Goal: Information Seeking & Learning: Learn about a topic

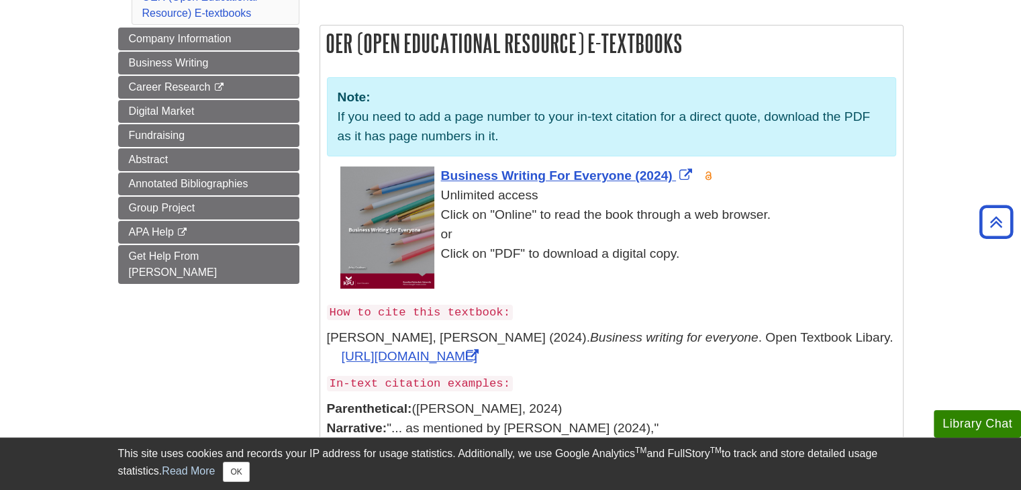
scroll to position [67, 0]
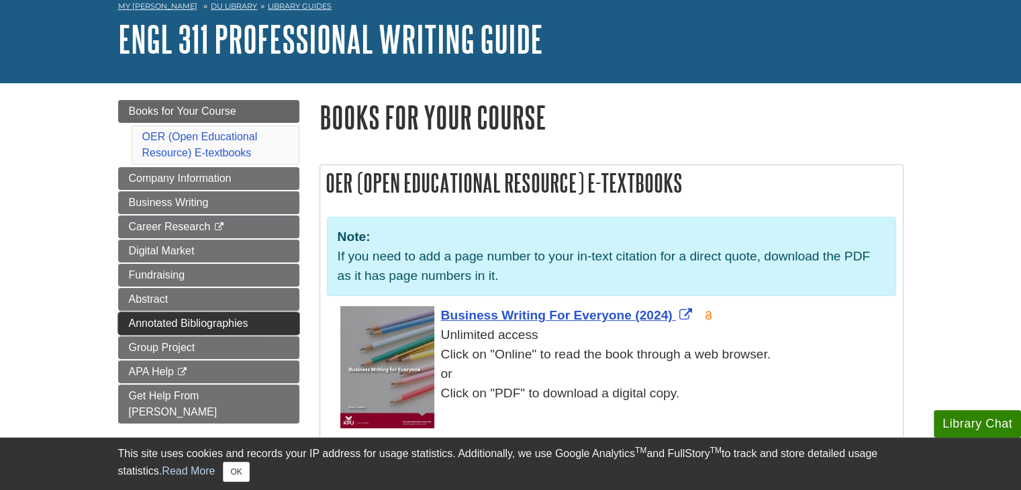
click at [191, 329] on link "Annotated Bibliographies" at bounding box center [208, 323] width 181 height 23
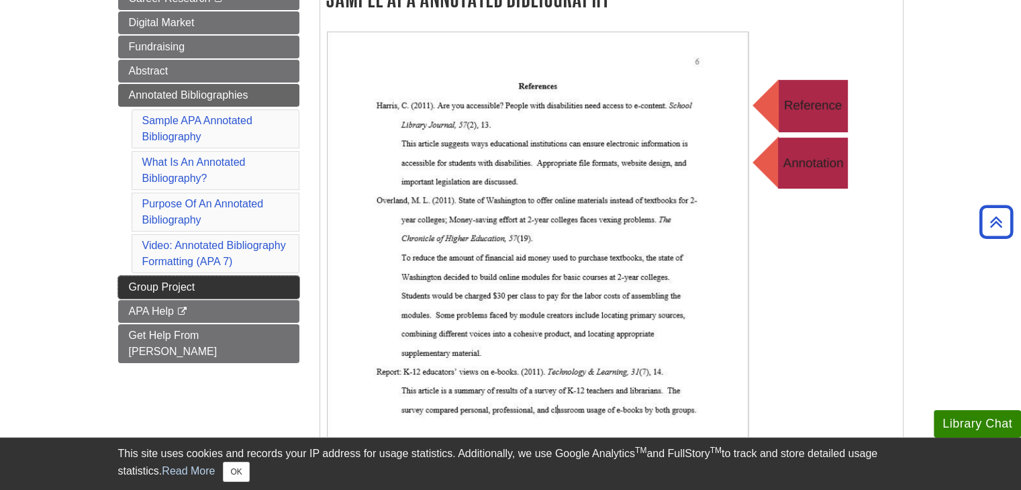
scroll to position [268, 0]
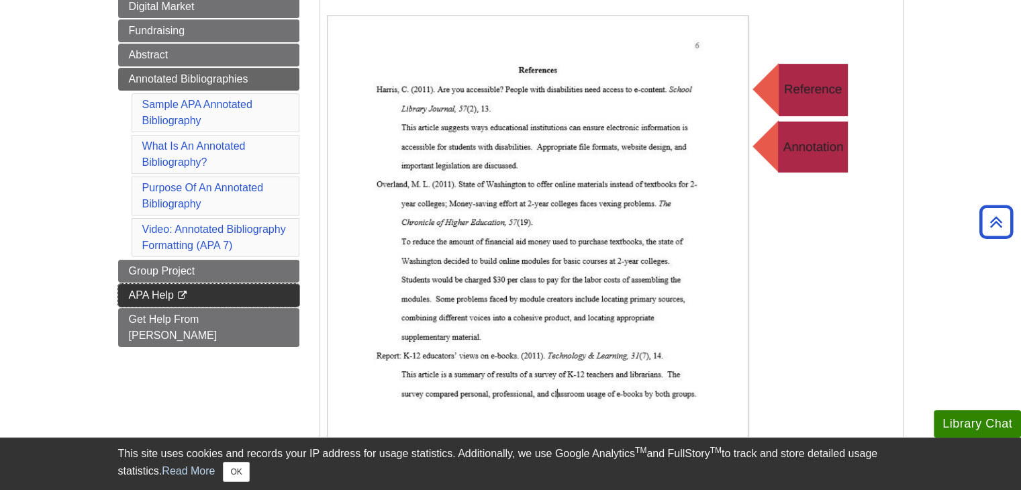
click at [172, 293] on span "APA Help" at bounding box center [151, 294] width 45 height 11
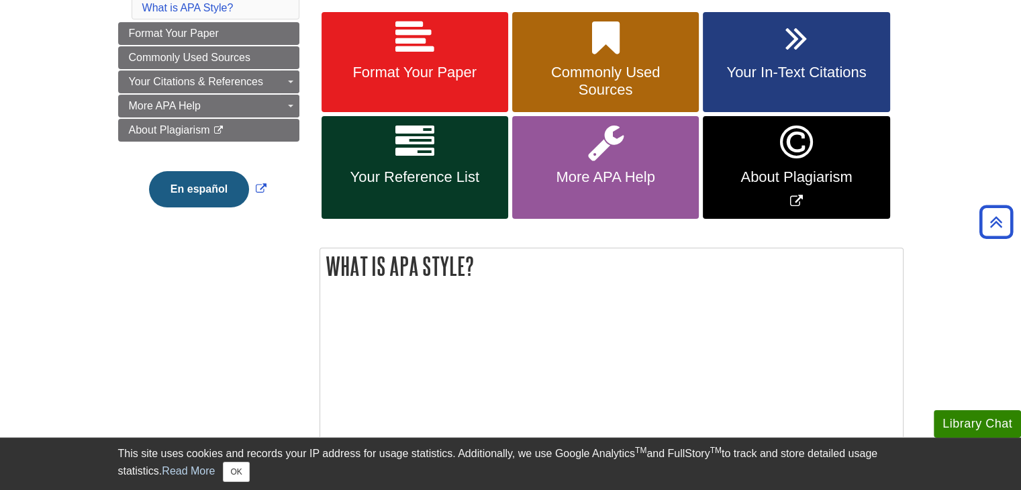
scroll to position [67, 0]
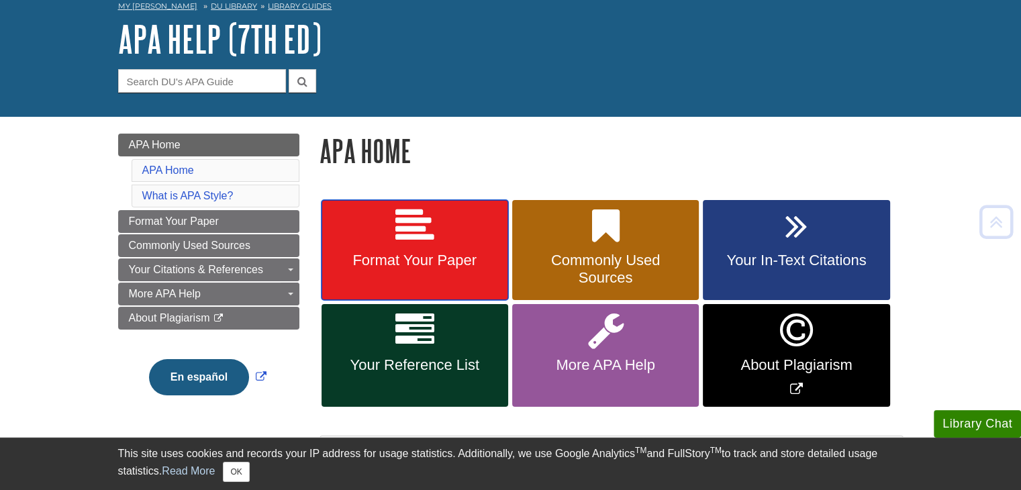
click at [455, 237] on link "Format Your Paper" at bounding box center [415, 250] width 187 height 101
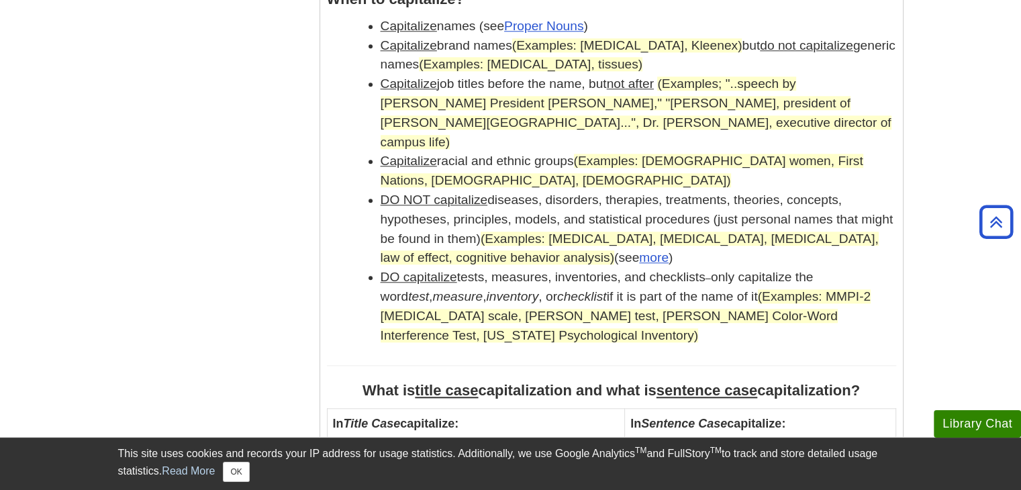
scroll to position [1275, 0]
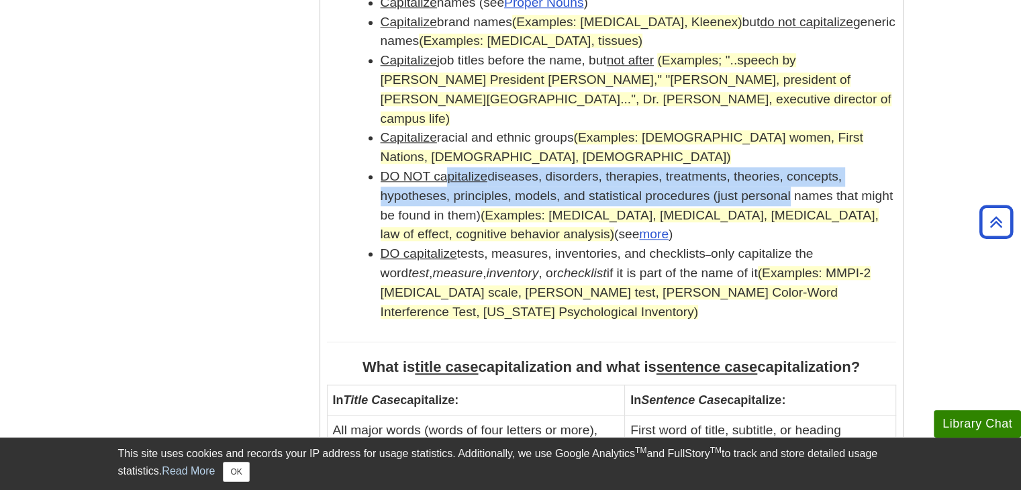
drag, startPoint x: 452, startPoint y: 159, endPoint x: 773, endPoint y: 179, distance: 320.8
click at [773, 179] on li "DO NOT capitalize diseases, disorders, therapies, treatments, theories, concept…" at bounding box center [639, 205] width 516 height 77
click at [792, 167] on li "DO NOT capitalize diseases, disorders, therapies, treatments, theories, concept…" at bounding box center [639, 205] width 516 height 77
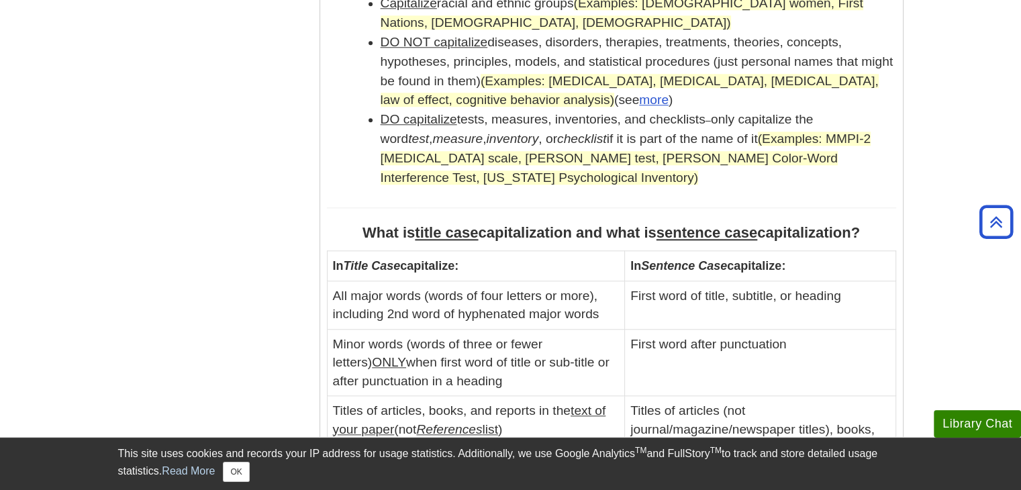
scroll to position [1477, 0]
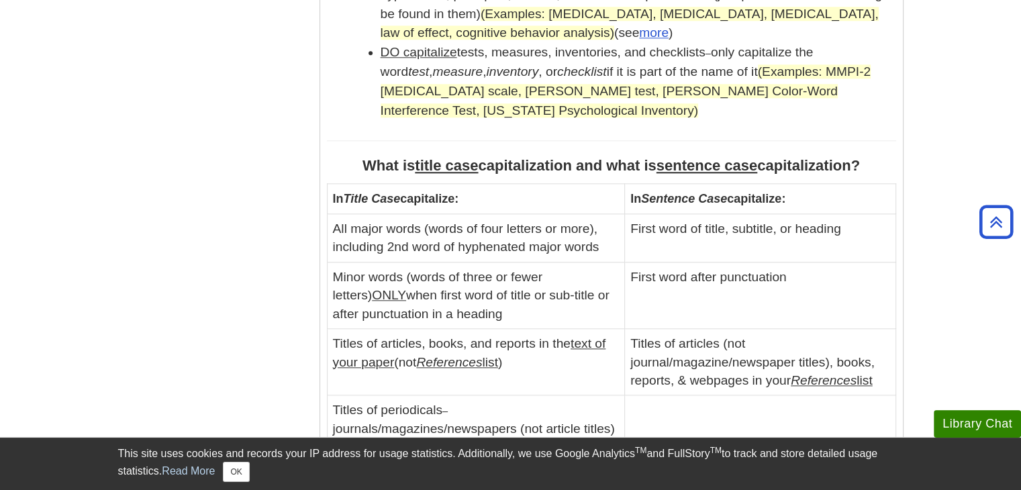
drag, startPoint x: 330, startPoint y: 179, endPoint x: 598, endPoint y: 237, distance: 274.0
click at [618, 262] on td "Minor words (words of three or fewer letters) ONLY when first word of title or …" at bounding box center [476, 295] width 298 height 66
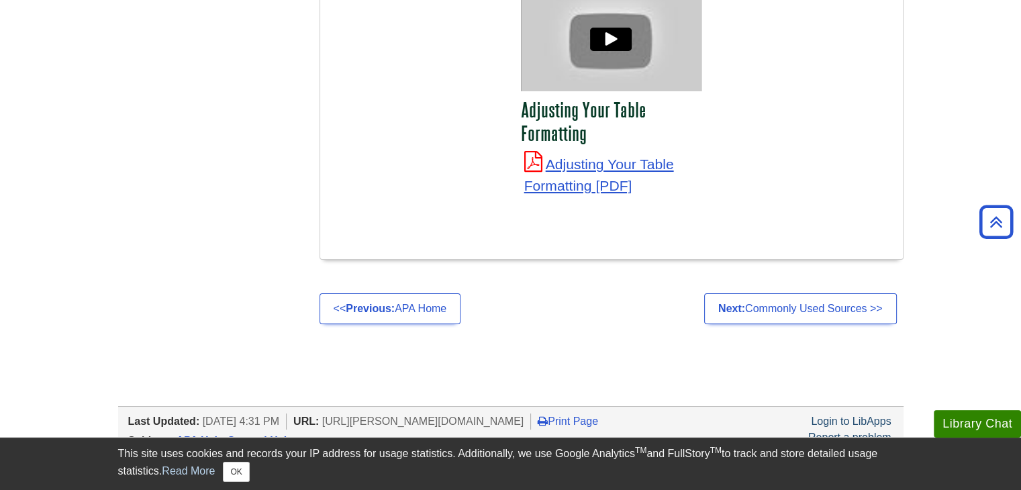
scroll to position [5168, 0]
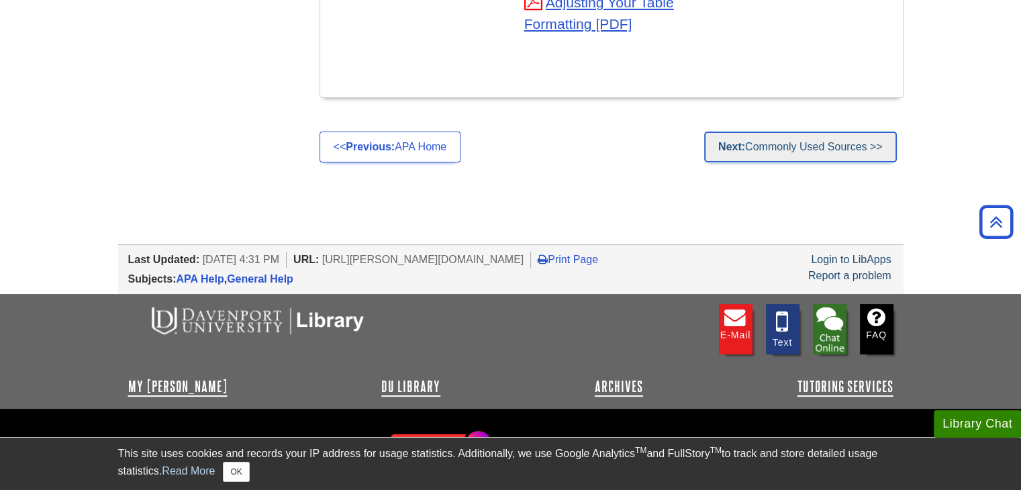
click at [784, 132] on link "Next: Commonly Used Sources >>" at bounding box center [800, 147] width 193 height 31
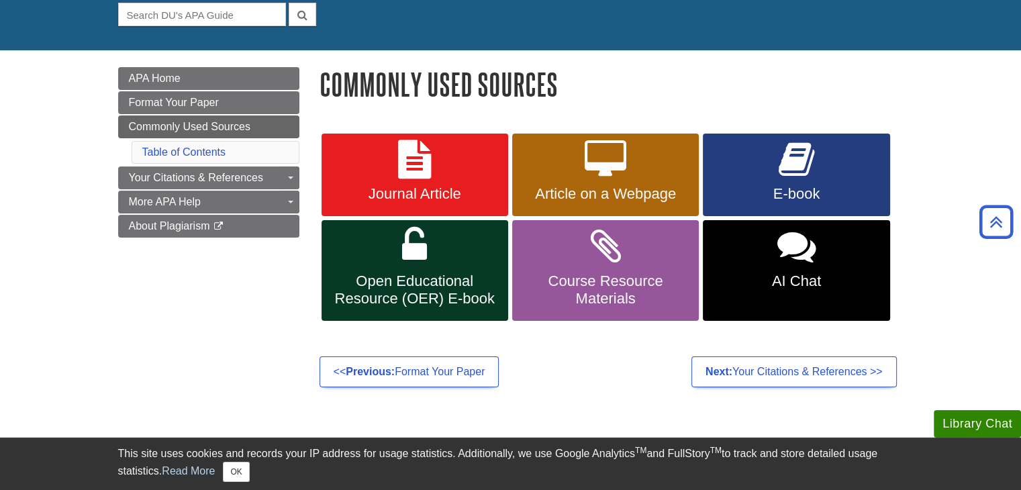
scroll to position [131, 0]
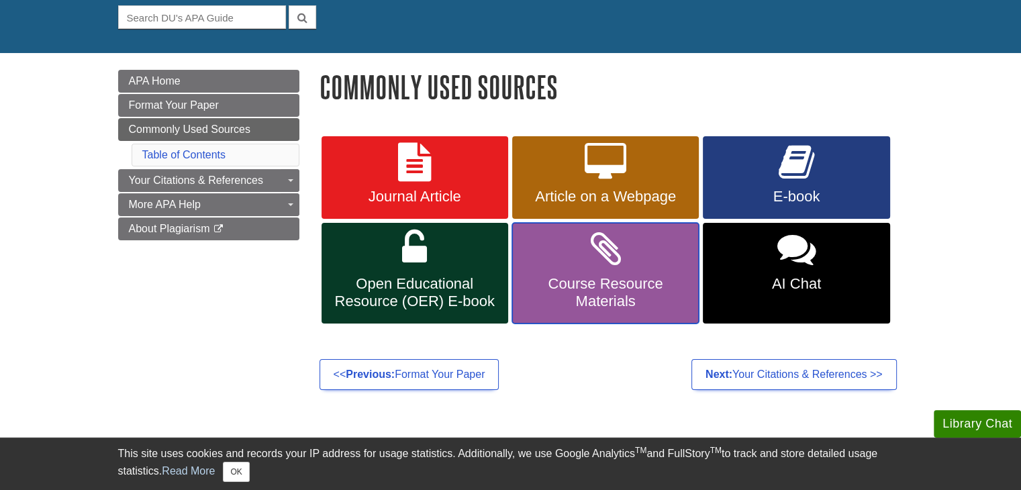
click at [680, 275] on link "Course Resource Materials" at bounding box center [605, 273] width 187 height 101
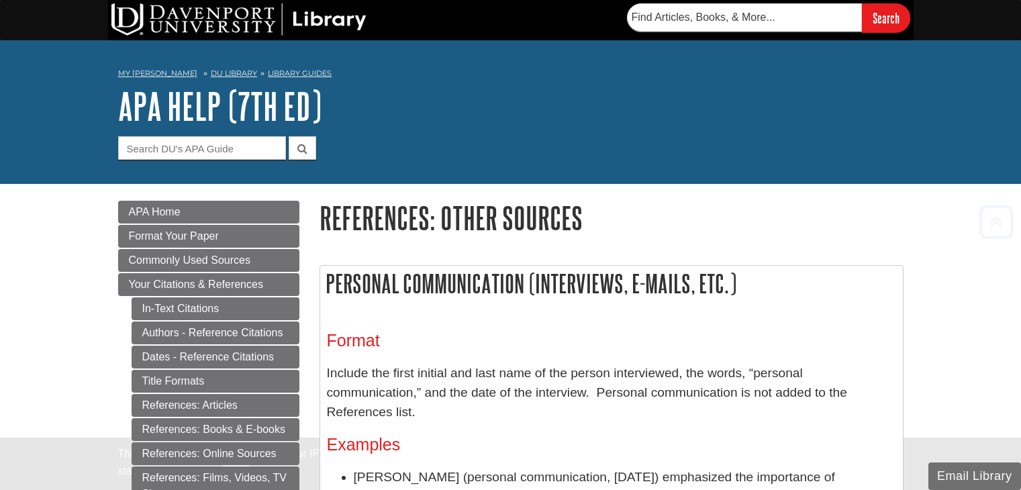
scroll to position [3949, 0]
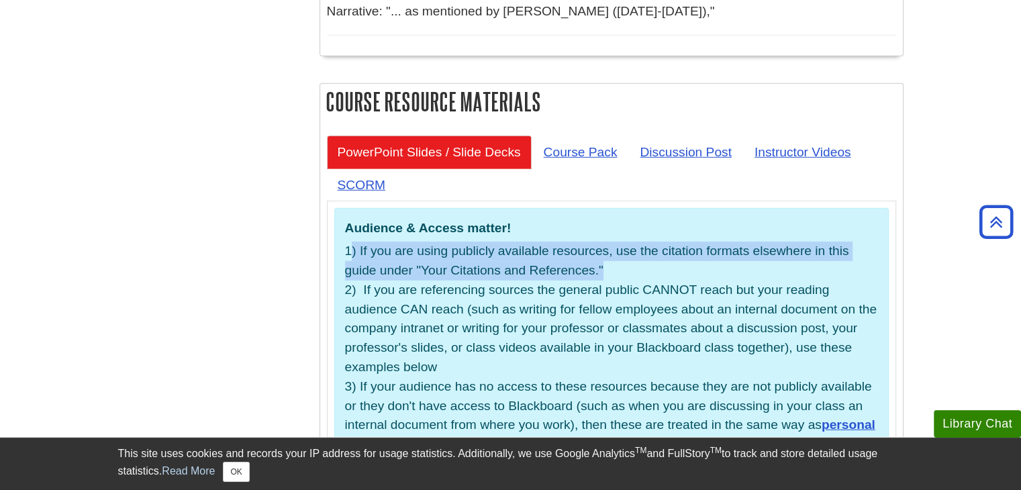
drag, startPoint x: 352, startPoint y: 160, endPoint x: 652, endPoint y: 191, distance: 301.6
click at [652, 242] on p "1) If you are using publicly available resources, use the citation formats else…" at bounding box center [611, 348] width 533 height 213
click at [655, 242] on p "1) If you are using publicly available resources, use the citation formats else…" at bounding box center [611, 348] width 533 height 213
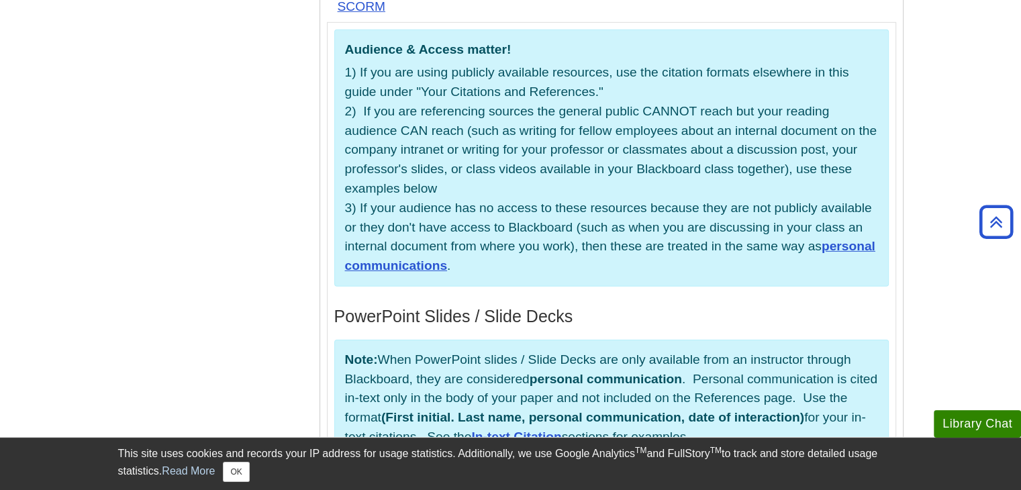
scroll to position [4151, 0]
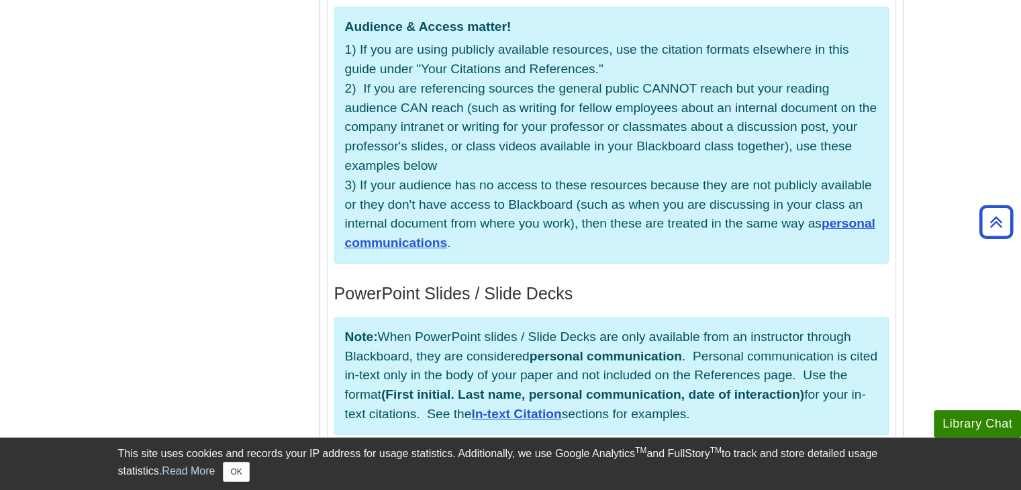
drag, startPoint x: 604, startPoint y: 42, endPoint x: 792, endPoint y: 91, distance: 194.2
click at [792, 91] on p "1) If you are using publicly available resources, use the citation formats else…" at bounding box center [611, 146] width 533 height 213
drag, startPoint x: 440, startPoint y: 26, endPoint x: 831, endPoint y: 79, distance: 394.9
click at [831, 79] on p "1) If you are using publicly available resources, use the citation formats else…" at bounding box center [611, 146] width 533 height 213
click at [649, 87] on p "1) If you are using publicly available resources, use the citation formats else…" at bounding box center [611, 146] width 533 height 213
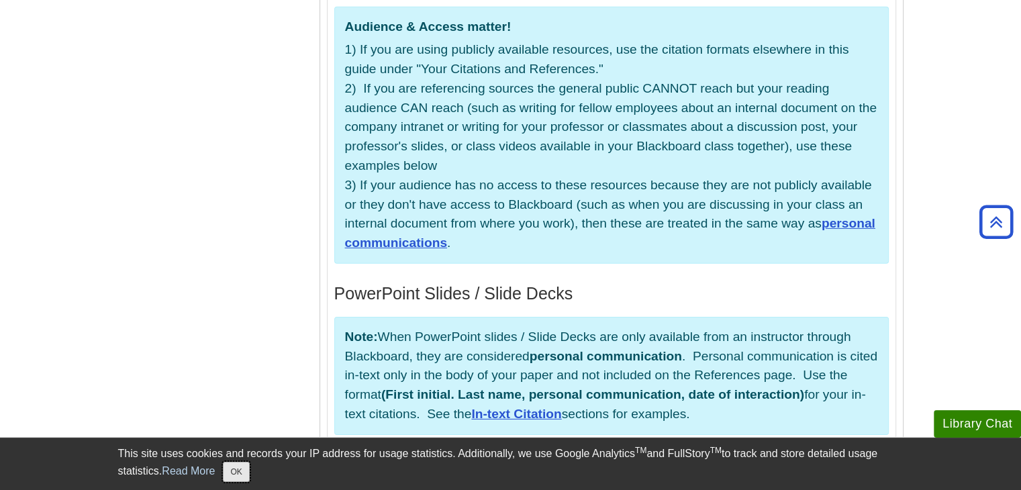
drag, startPoint x: 242, startPoint y: 476, endPoint x: 284, endPoint y: 409, distance: 78.4
click at [242, 476] on button "OK" at bounding box center [236, 472] width 26 height 20
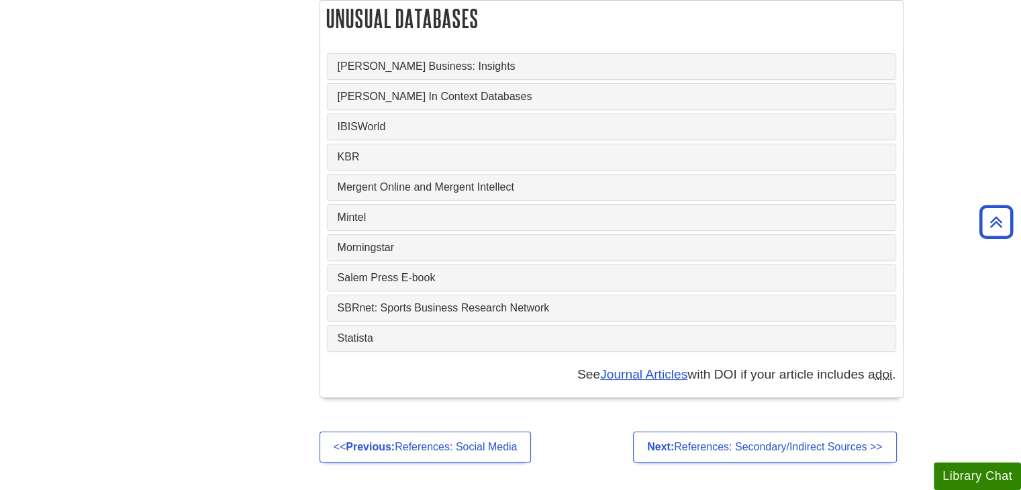
scroll to position [5317, 0]
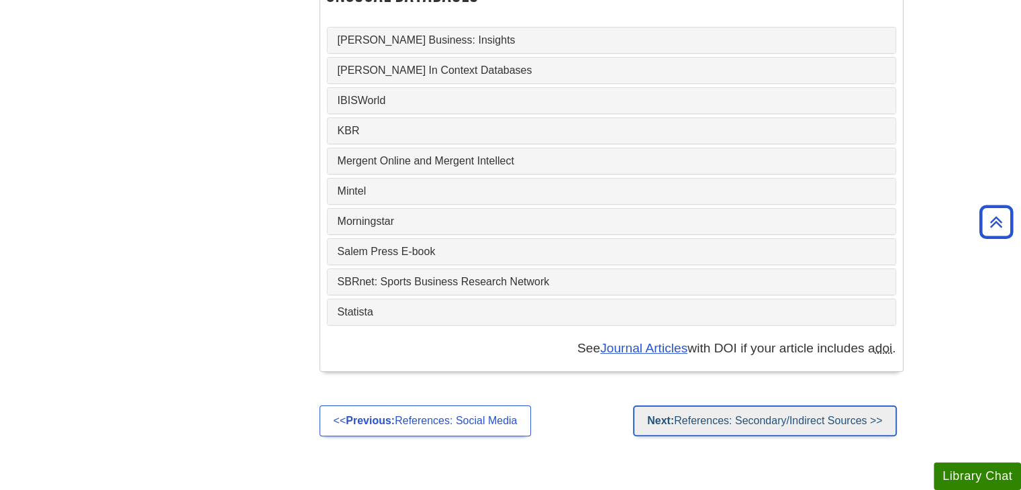
click at [777, 405] on link "Next: References: Secondary/Indirect Sources >>" at bounding box center [764, 420] width 263 height 31
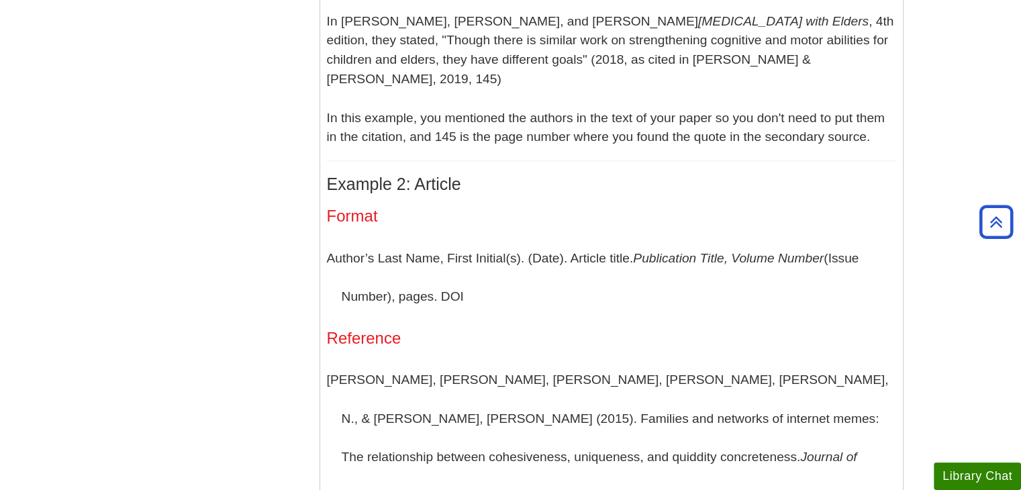
scroll to position [940, 0]
